Goal: Transaction & Acquisition: Book appointment/travel/reservation

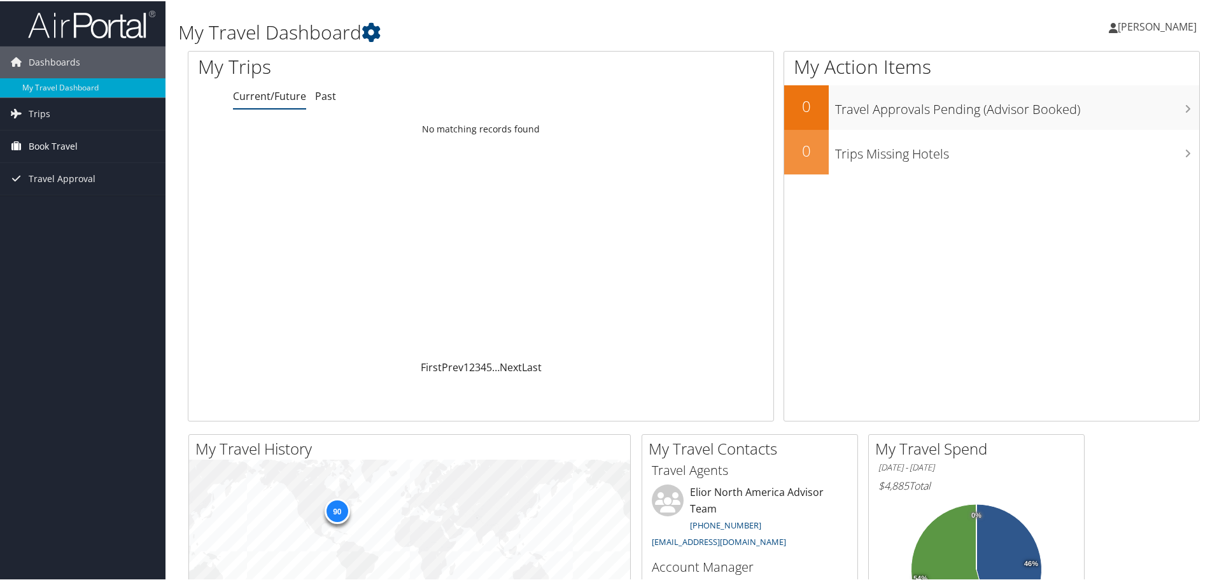
click at [53, 144] on span "Book Travel" at bounding box center [53, 145] width 49 height 32
click at [84, 204] on link "Book/Manage Online Trips" at bounding box center [82, 208] width 165 height 19
